Goal: Task Accomplishment & Management: Complete application form

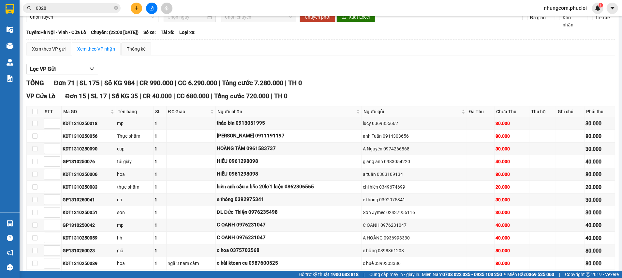
click at [115, 8] on icon "close-circle" at bounding box center [116, 8] width 4 height 4
click at [140, 6] on button at bounding box center [136, 8] width 11 height 11
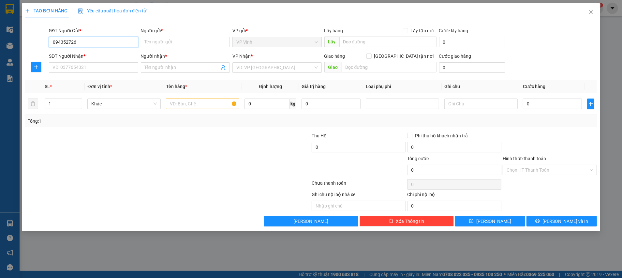
type input "0943527266"
drag, startPoint x: 105, startPoint y: 53, endPoint x: 107, endPoint y: 59, distance: 6.5
click at [105, 53] on div "0943527266 - Chị thanh" at bounding box center [94, 55] width 82 height 7
type input "Chị thanh"
type input "0943527266"
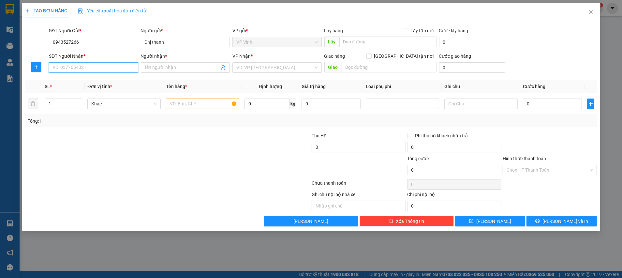
click at [109, 66] on input "SĐT Người Nhận *" at bounding box center [93, 67] width 89 height 10
click at [104, 81] on div "0916281008 - CHỊ [PERSON_NAME]" at bounding box center [94, 80] width 82 height 7
type input "0916281008"
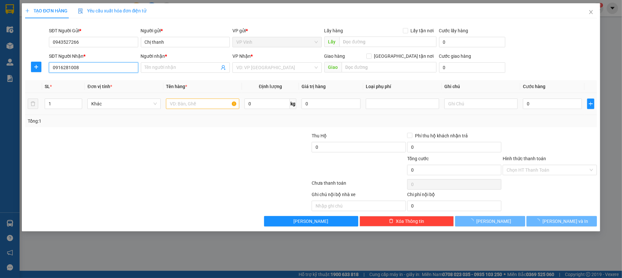
type input "CHỊ [PERSON_NAME]"
click at [207, 100] on input "text" at bounding box center [202, 103] width 73 height 10
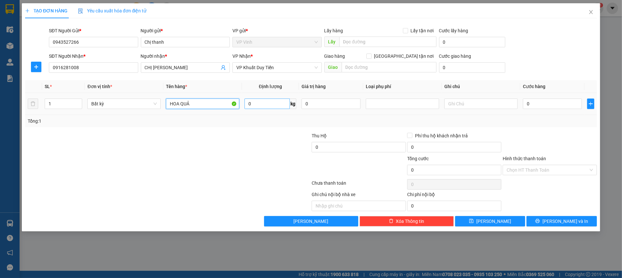
type input "HOA QUẢ"
click at [263, 102] on input "0" at bounding box center [267, 103] width 45 height 10
type input "17"
click at [233, 172] on div at bounding box center [264, 166] width 96 height 23
type input "50.000"
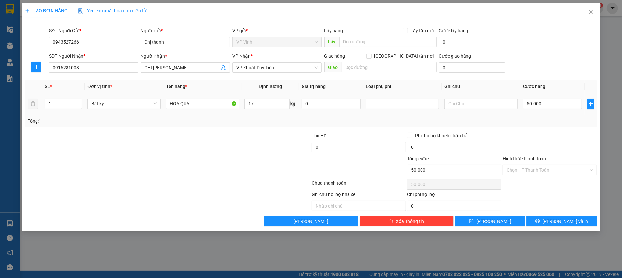
type input "50.000"
click at [537, 171] on input "Hình thức thanh toán" at bounding box center [548, 170] width 82 height 10
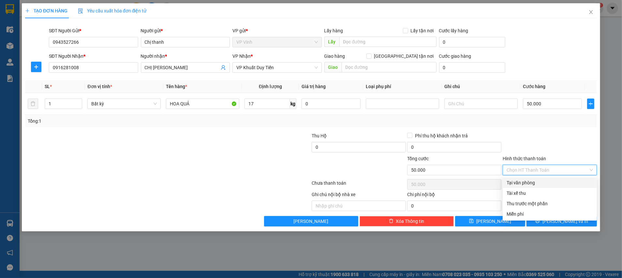
drag, startPoint x: 528, startPoint y: 184, endPoint x: 568, endPoint y: 179, distance: 40.4
click at [527, 184] on div "Tại văn phòng" at bounding box center [550, 182] width 86 height 7
type input "0"
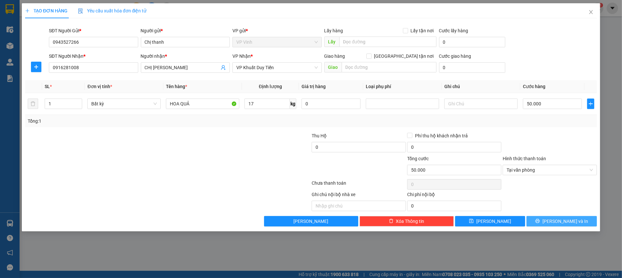
click at [573, 223] on span "[PERSON_NAME] và In" at bounding box center [566, 221] width 46 height 7
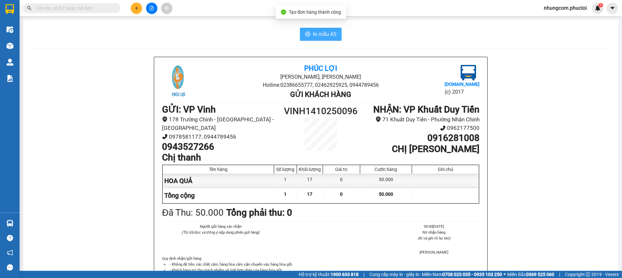
click at [318, 32] on span "In mẫu A5" at bounding box center [324, 34] width 23 height 8
